Goal: Check status: Check status

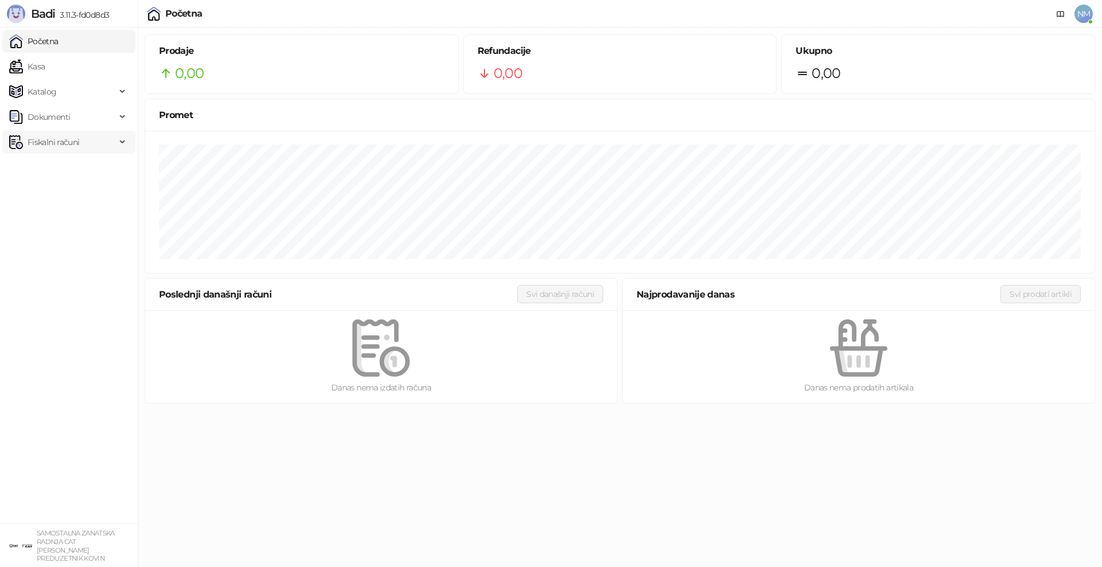
click at [57, 149] on span "Fiskalni računi" at bounding box center [54, 142] width 52 height 23
click at [65, 194] on link "Po danima" at bounding box center [43, 192] width 59 height 23
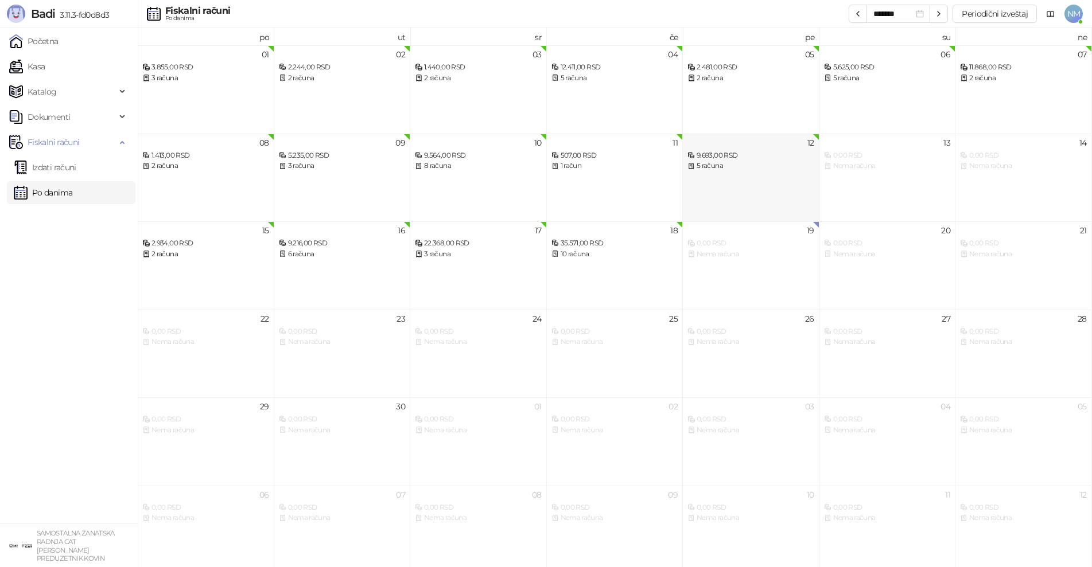
click at [744, 158] on div "9.693,00 RSD" at bounding box center [750, 155] width 127 height 11
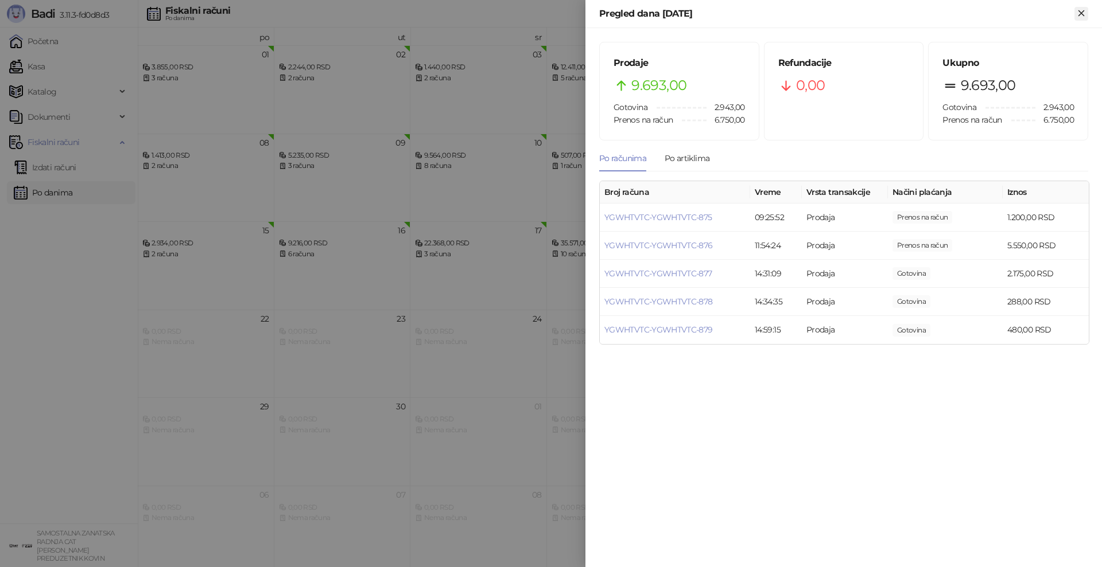
click at [1081, 13] on icon "Zatvori" at bounding box center [1081, 13] width 10 height 10
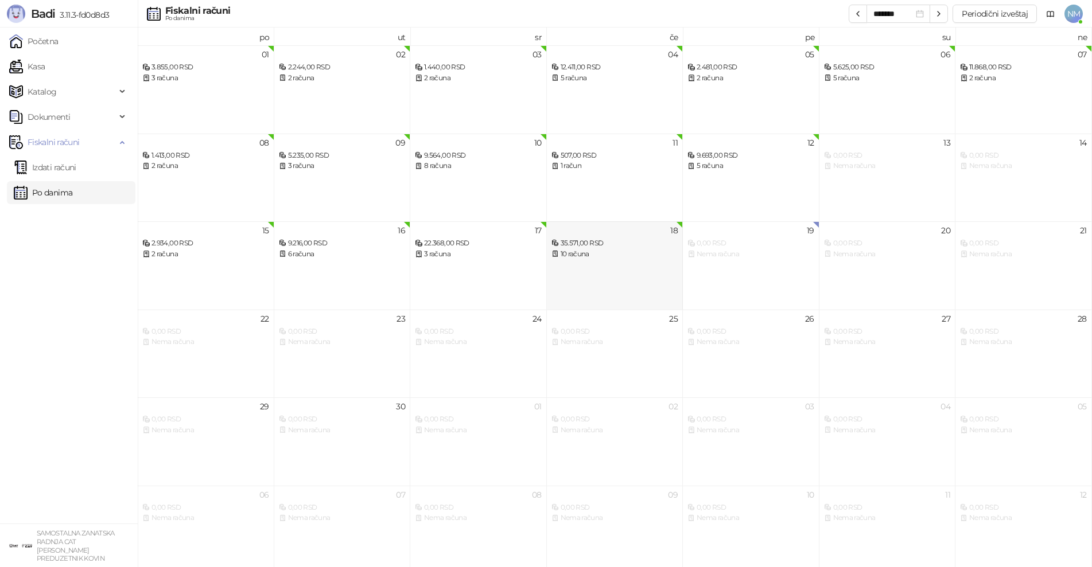
click at [582, 270] on div "18 35.571,00 RSD 10 računa" at bounding box center [615, 265] width 137 height 88
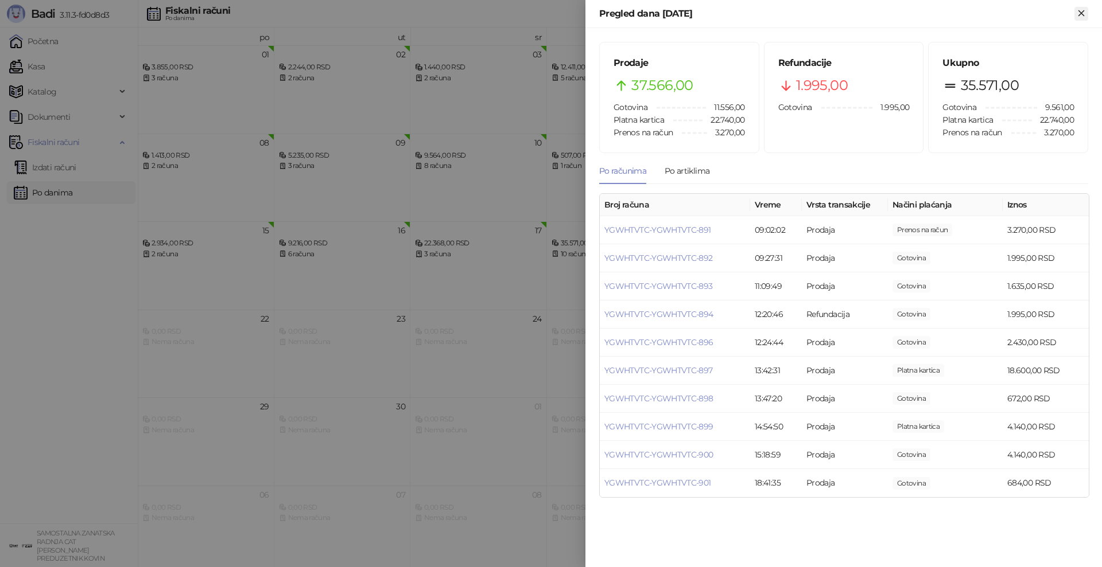
click at [1083, 14] on icon "Zatvori" at bounding box center [1081, 13] width 10 height 10
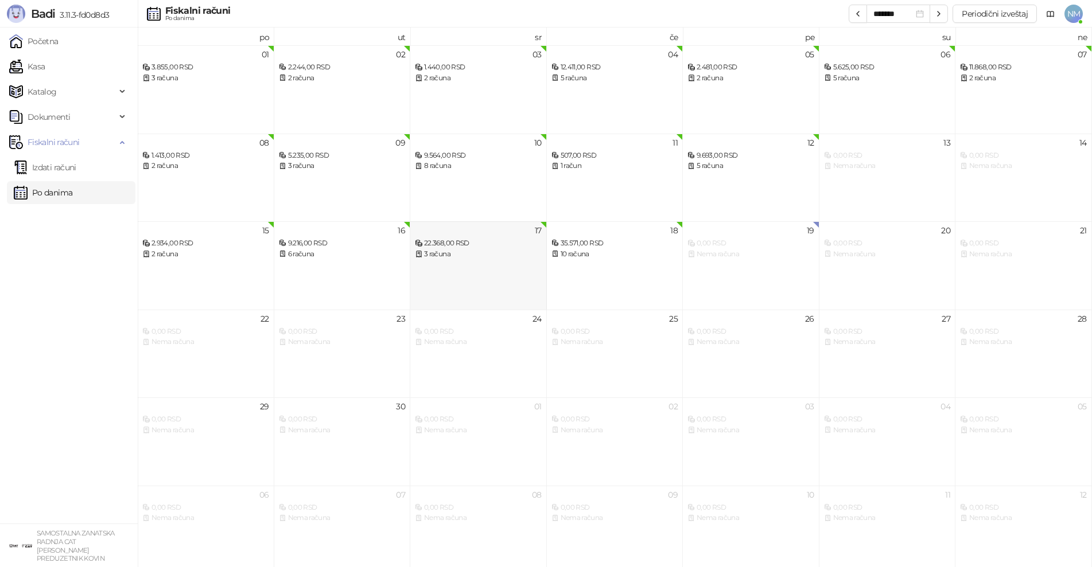
click at [474, 263] on div "17 22.368,00 RSD 3 računa" at bounding box center [478, 265] width 137 height 88
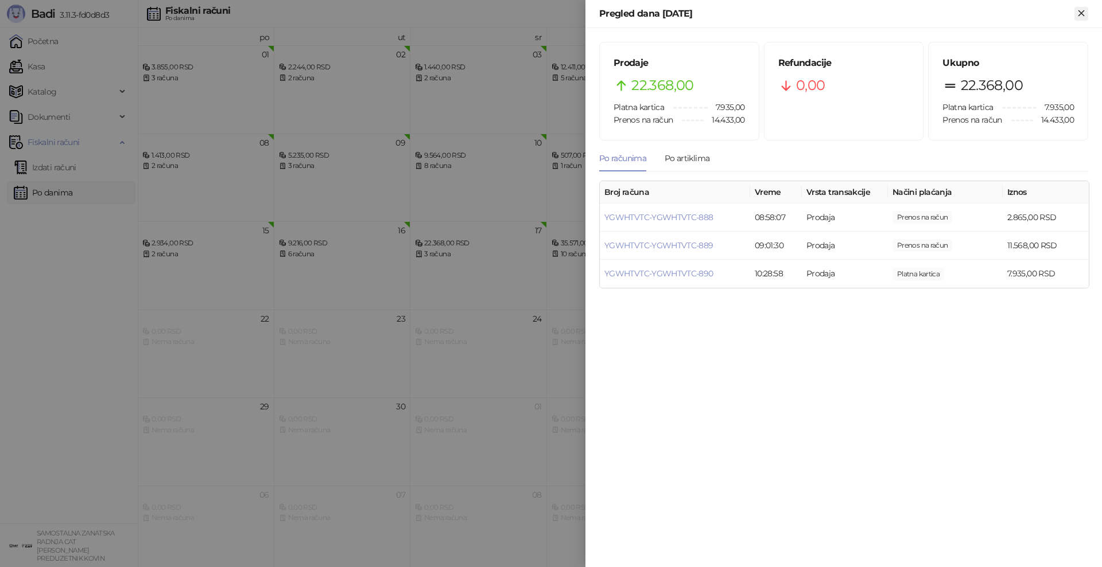
click at [1084, 13] on icon "Zatvori" at bounding box center [1081, 13] width 10 height 10
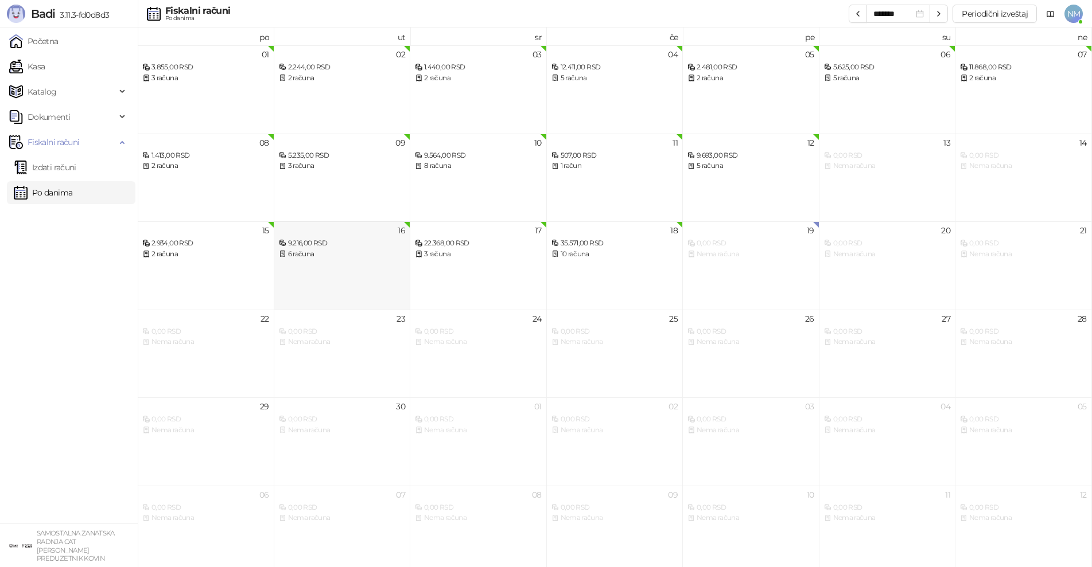
click at [386, 262] on div "16 9.216,00 RSD 6 računa" at bounding box center [342, 265] width 137 height 88
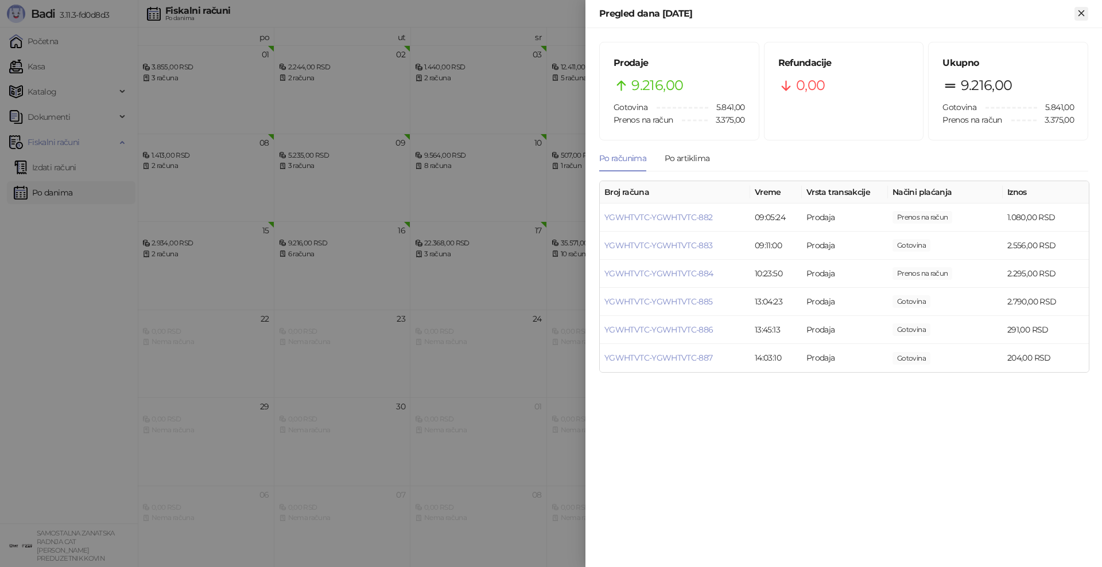
click at [1082, 14] on icon "Zatvori" at bounding box center [1080, 12] width 5 height 5
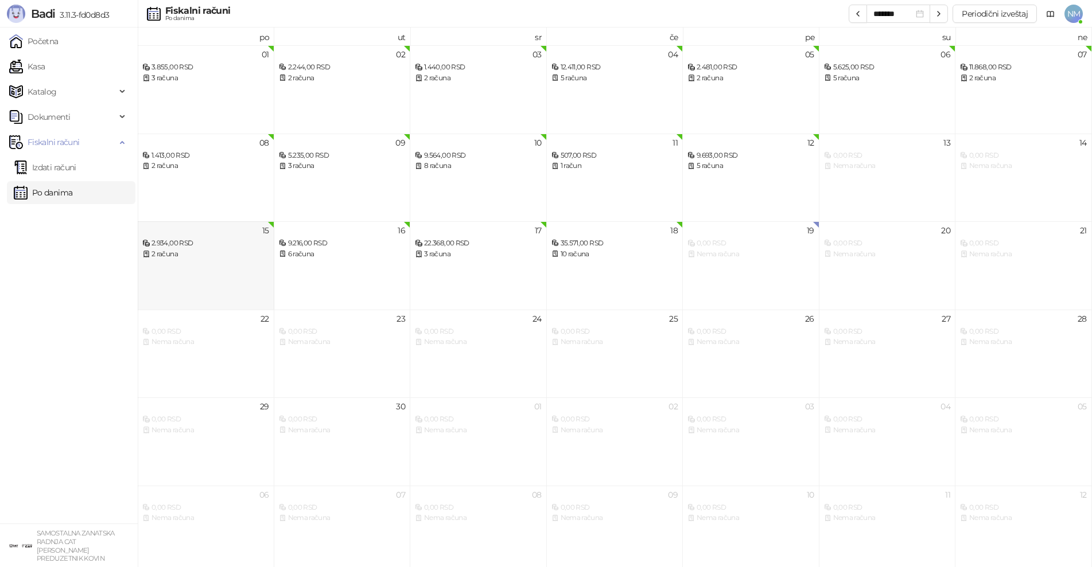
click at [263, 264] on div "15 2.934,00 RSD 2 računa" at bounding box center [206, 265] width 137 height 88
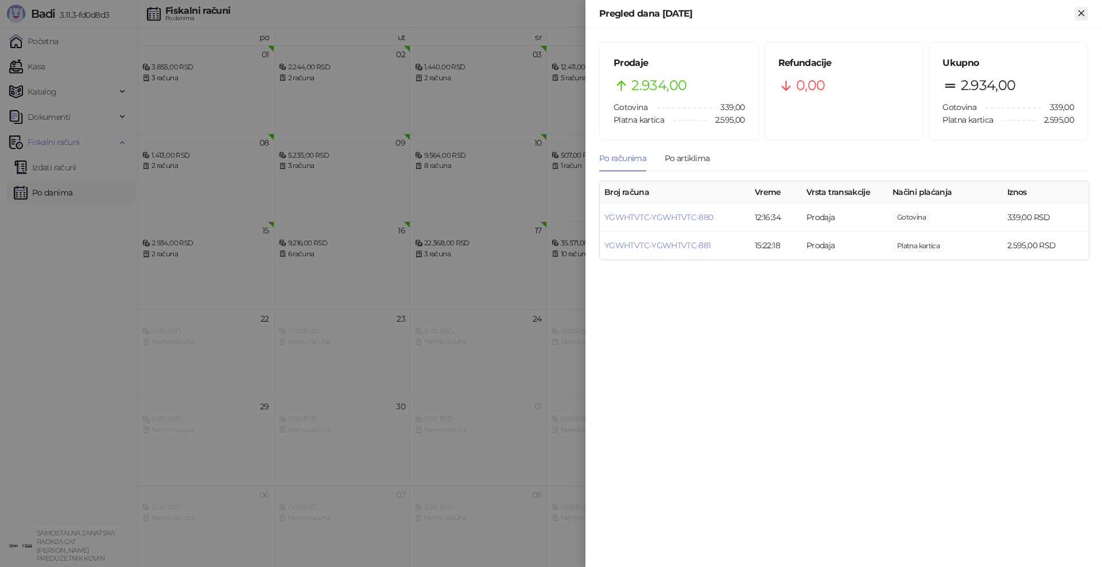
click at [1080, 15] on icon "Zatvori" at bounding box center [1080, 12] width 5 height 5
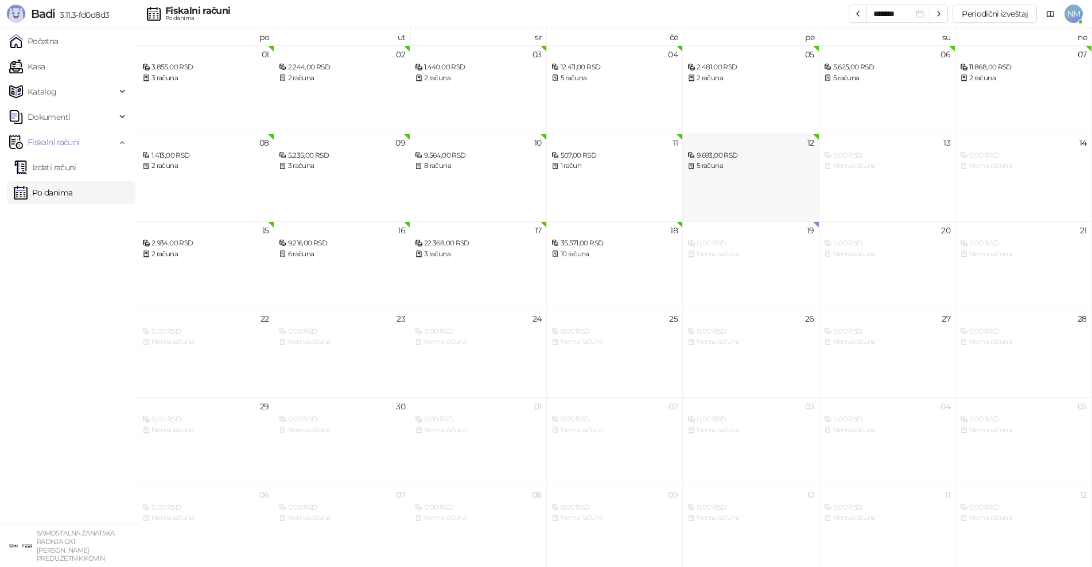
click at [783, 182] on div "12 9.693,00 RSD 5 računa" at bounding box center [751, 178] width 137 height 88
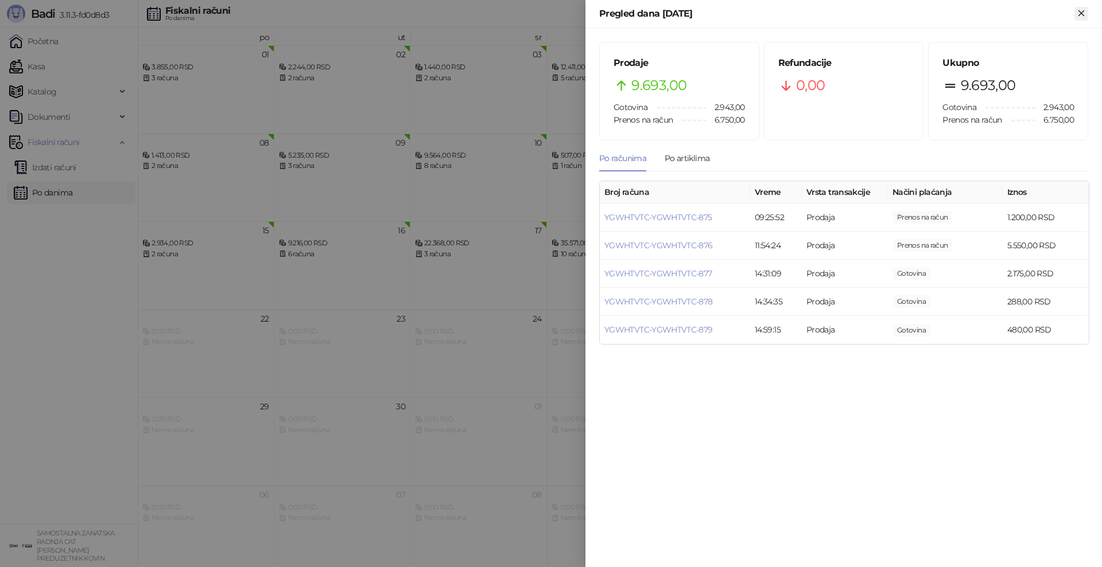
click at [1083, 11] on icon "Zatvori" at bounding box center [1080, 12] width 5 height 5
